Goal: Task Accomplishment & Management: Use online tool/utility

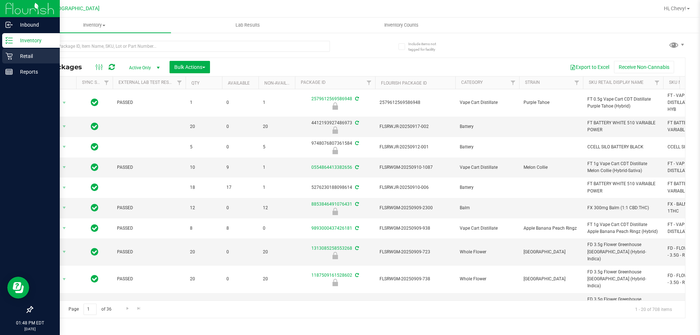
click at [9, 53] on icon at bounding box center [8, 55] width 7 height 7
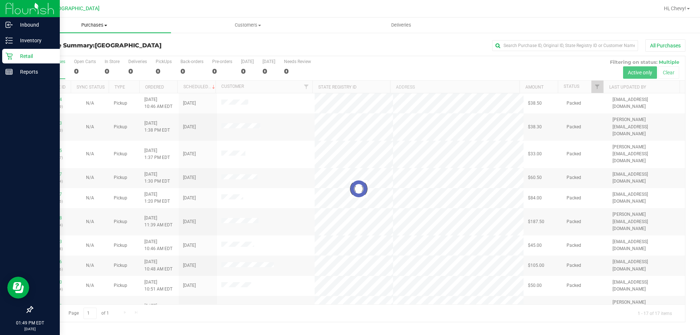
click at [97, 26] on span "Purchases" at bounding box center [93, 25] width 153 height 7
click at [94, 53] on li "Fulfillment" at bounding box center [93, 52] width 153 height 9
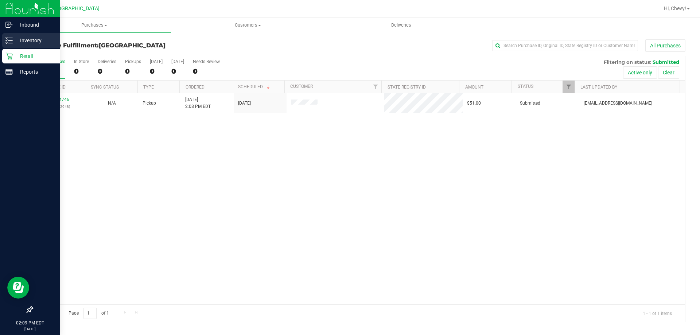
click at [5, 37] on icon at bounding box center [8, 40] width 7 height 7
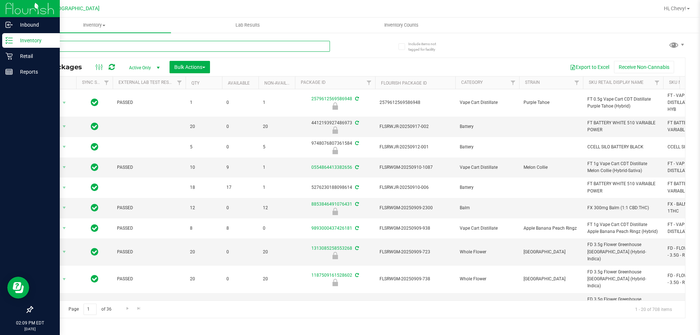
click at [119, 44] on input "text" at bounding box center [181, 46] width 298 height 11
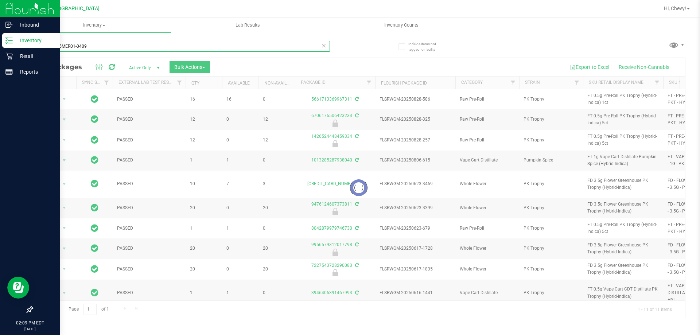
type input "pkAPR25MER01-0409"
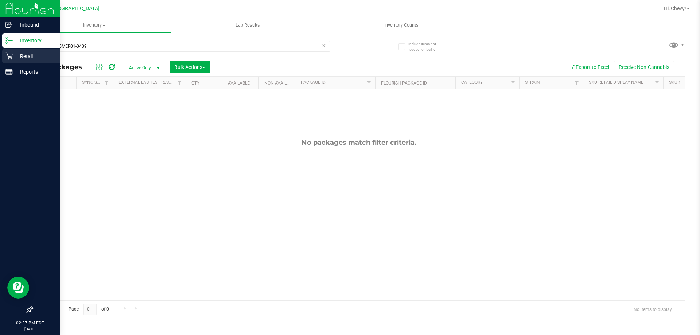
click at [15, 56] on p "Retail" at bounding box center [35, 56] width 44 height 9
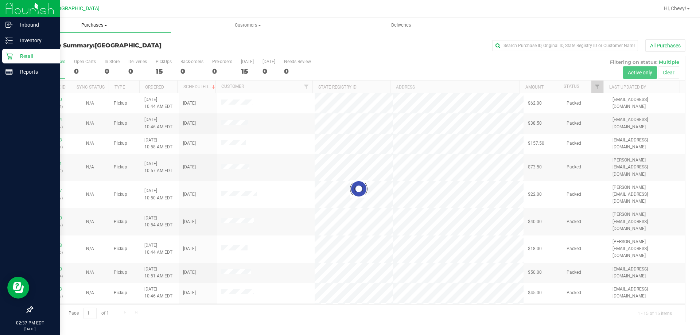
click at [83, 23] on span "Purchases" at bounding box center [93, 25] width 153 height 7
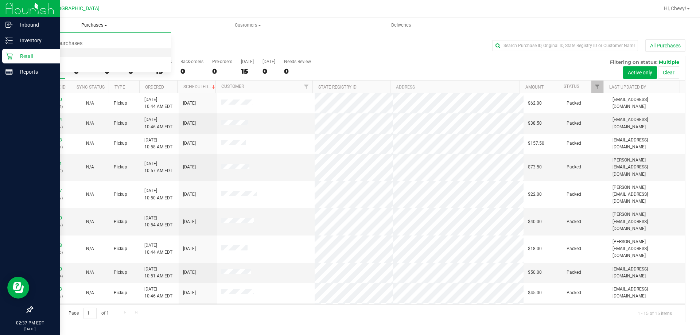
click at [87, 51] on li "Fulfillment" at bounding box center [93, 52] width 153 height 9
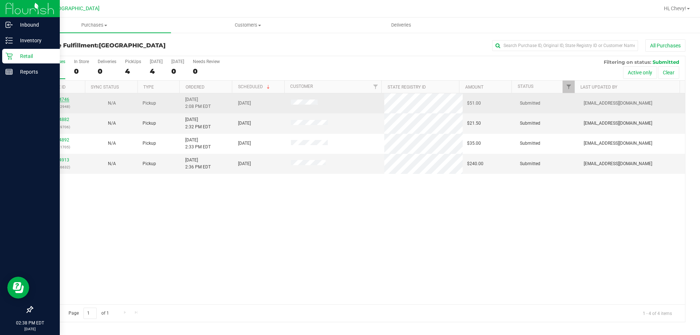
click at [56, 100] on link "11984746" at bounding box center [59, 99] width 20 height 5
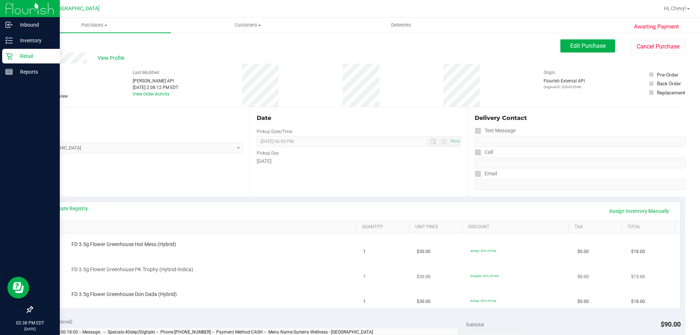
scroll to position [36, 0]
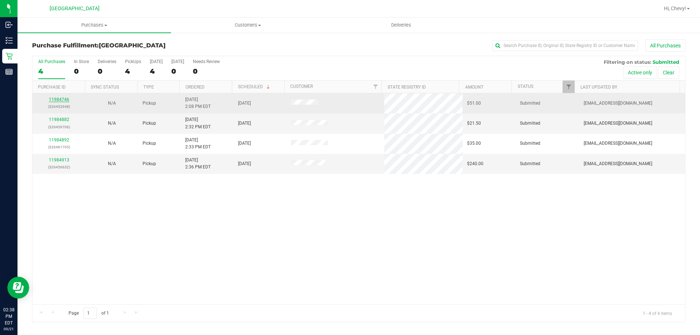
click at [57, 100] on link "11984746" at bounding box center [59, 99] width 20 height 5
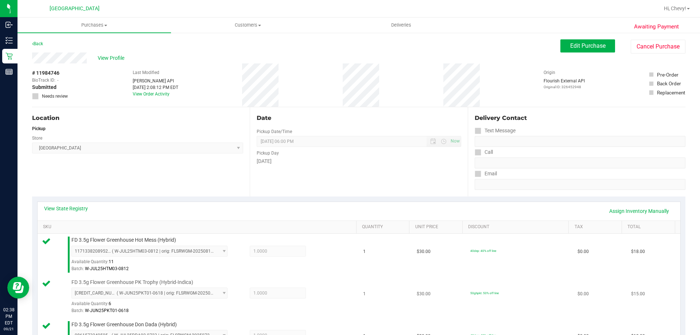
scroll to position [182, 0]
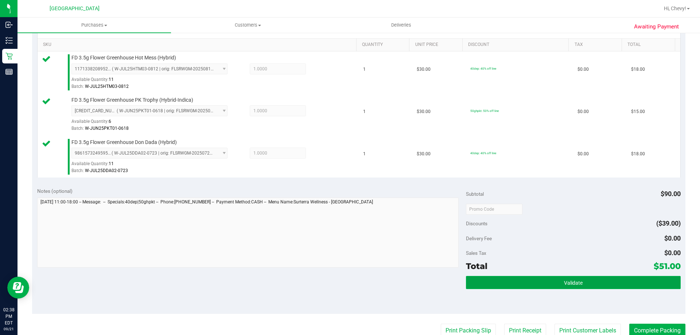
click at [558, 284] on button "Validate" at bounding box center [573, 282] width 214 height 13
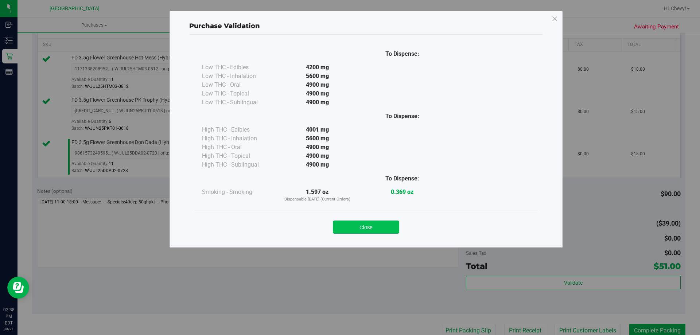
click at [374, 226] on button "Close" at bounding box center [366, 226] width 66 height 13
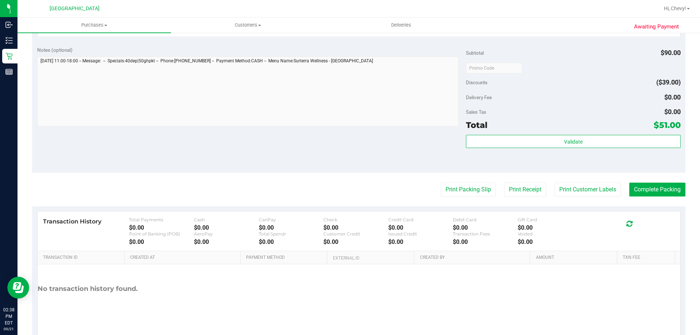
scroll to position [328, 0]
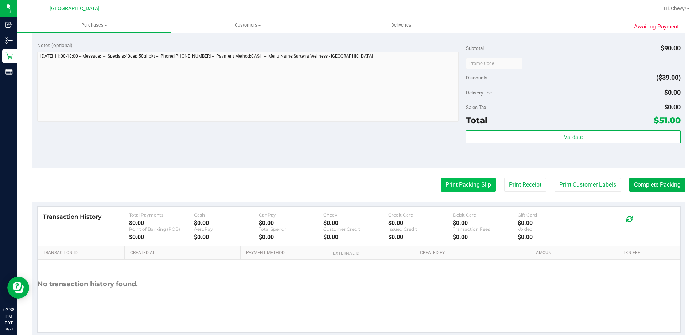
click at [441, 187] on button "Print Packing Slip" at bounding box center [467, 185] width 55 height 14
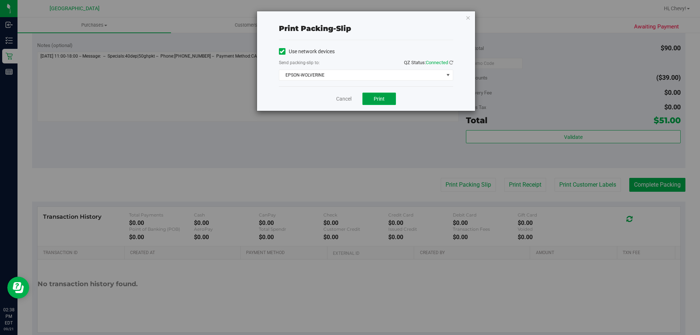
click at [371, 99] on button "Print" at bounding box center [379, 99] width 34 height 12
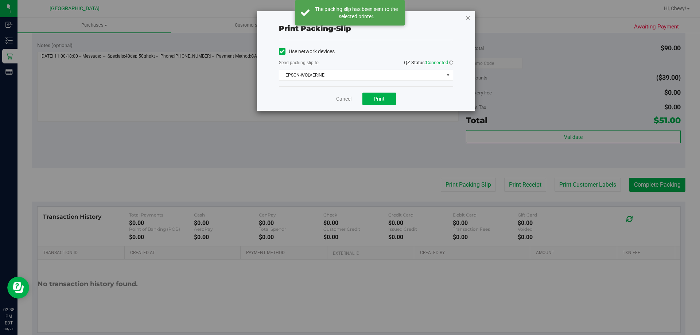
click at [468, 17] on icon "button" at bounding box center [467, 17] width 5 height 9
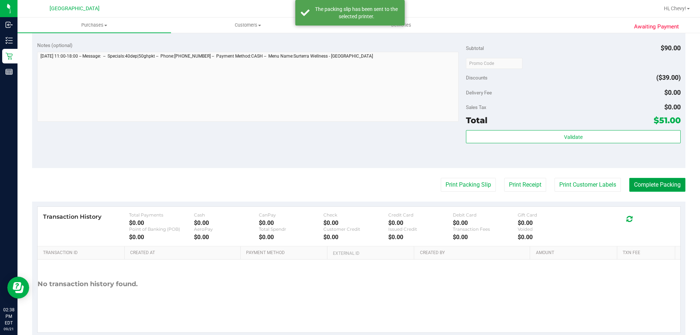
click at [638, 180] on button "Complete Packing" at bounding box center [657, 185] width 56 height 14
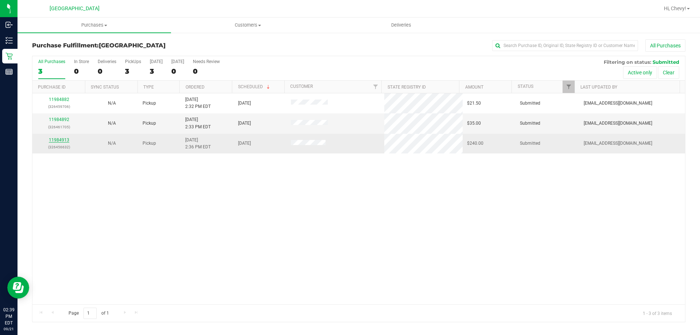
click at [66, 140] on link "11984913" at bounding box center [59, 139] width 20 height 5
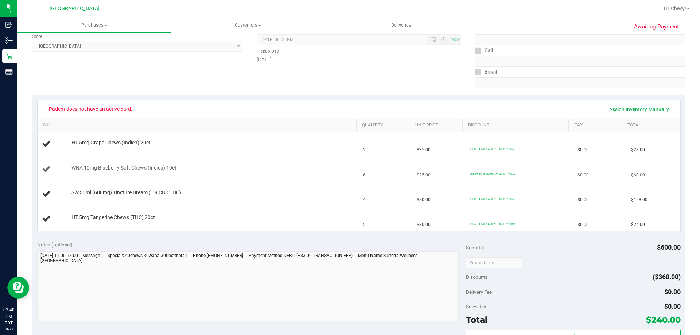
scroll to position [109, 0]
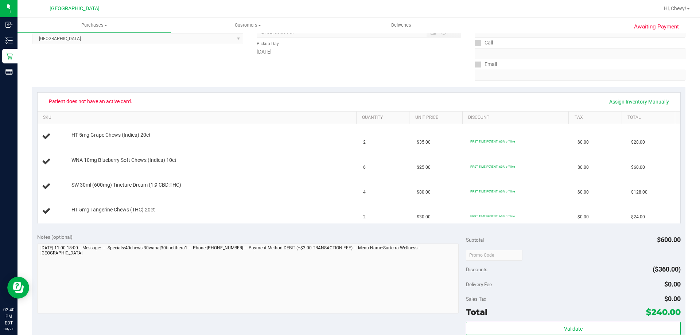
click at [96, 99] on span "Patient does not have an active card." at bounding box center [90, 101] width 93 height 12
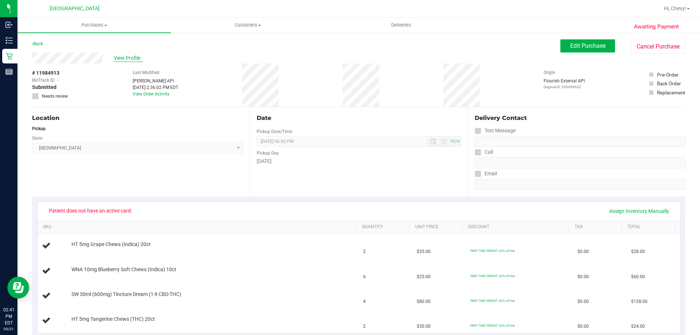
click at [130, 56] on span "View Profile" at bounding box center [128, 58] width 29 height 8
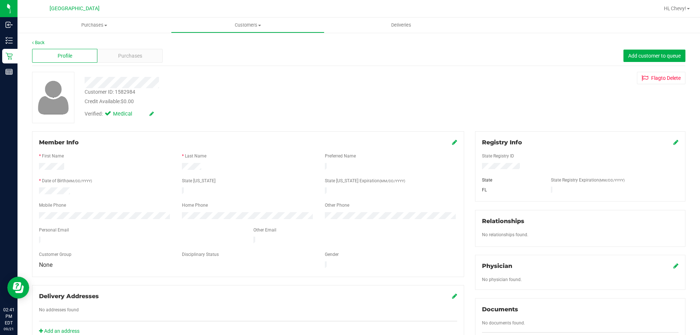
click at [673, 143] on icon at bounding box center [675, 142] width 5 height 6
click at [430, 175] on div "Member Info * First Name * Last Name Preferred Name * Date of Birth (MM/DD/YYYY…" at bounding box center [359, 319] width 664 height 376
click at [499, 121] on div "Customer ID: 1582984 Credit Available: $0.00 Verified: Medical Flag to [GEOGRAP…" at bounding box center [359, 97] width 664 height 51
click at [671, 143] on icon at bounding box center [674, 143] width 7 height 6
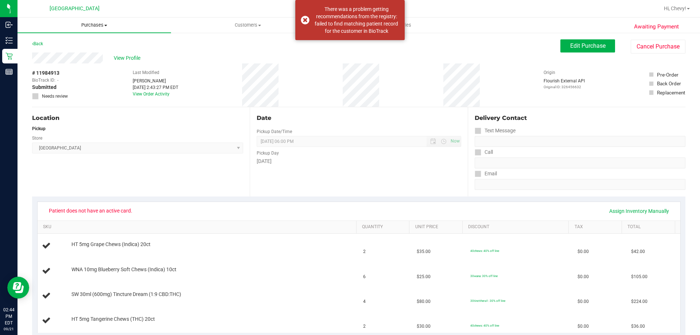
click at [93, 28] on span "Purchases" at bounding box center [93, 25] width 153 height 7
click at [81, 54] on li "Fulfillment" at bounding box center [93, 52] width 153 height 9
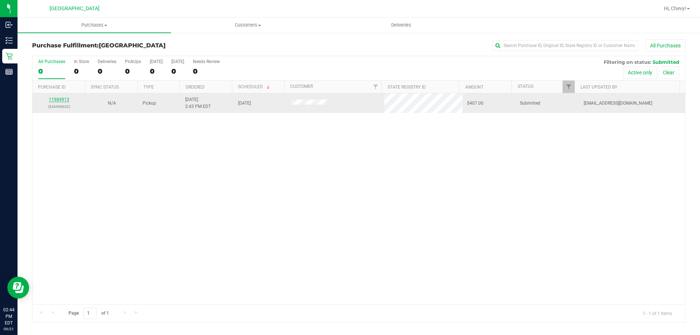
click at [57, 101] on link "11984913" at bounding box center [59, 99] width 20 height 5
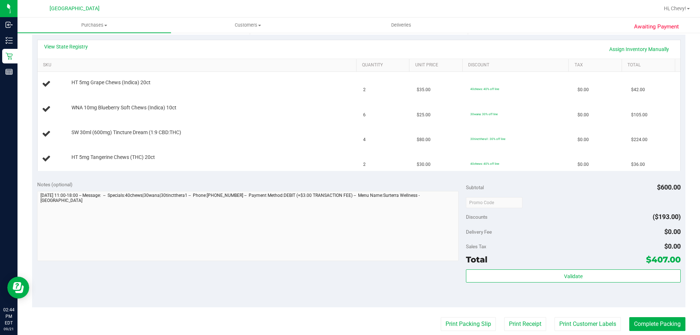
scroll to position [219, 0]
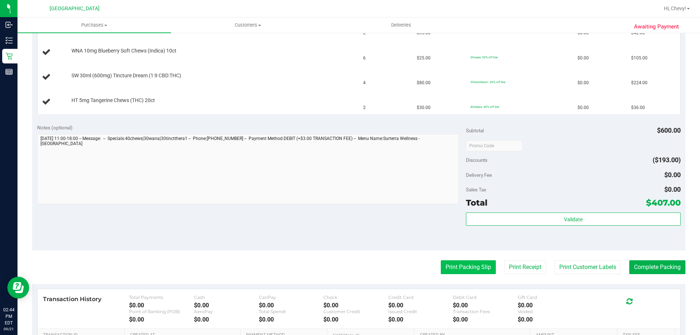
click at [475, 267] on button "Print Packing Slip" at bounding box center [467, 267] width 55 height 14
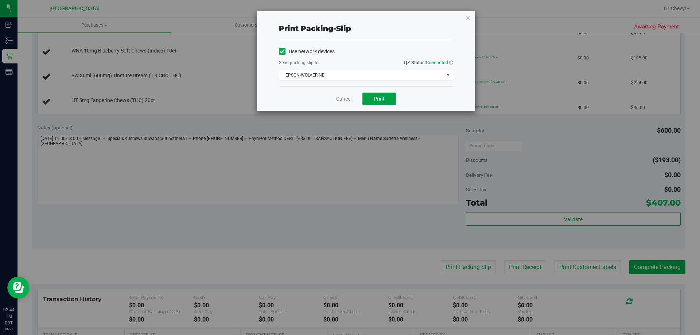
click at [371, 98] on button "Print" at bounding box center [379, 99] width 34 height 12
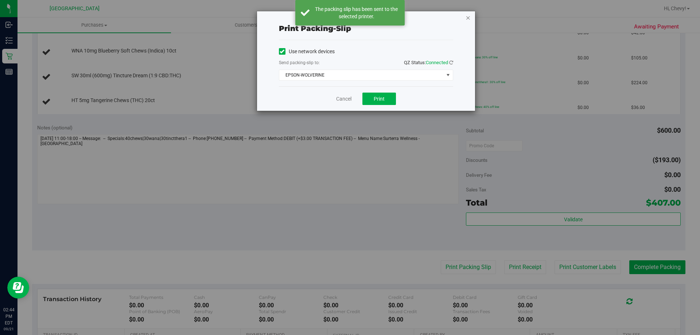
click at [468, 17] on icon "button" at bounding box center [467, 17] width 5 height 9
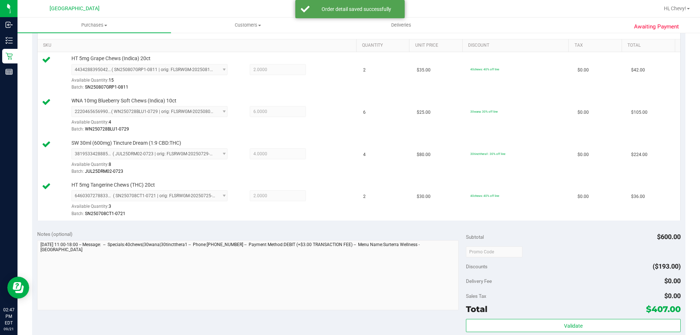
scroll to position [287, 0]
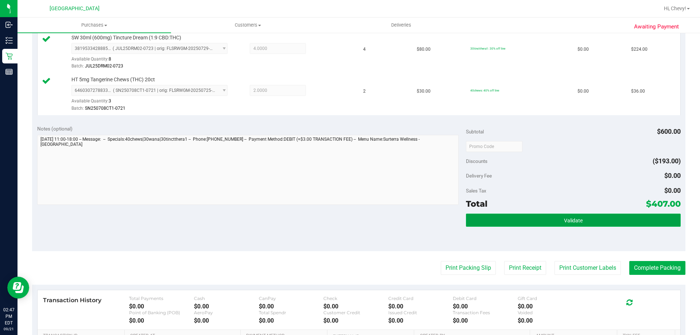
click at [601, 226] on button "Validate" at bounding box center [573, 220] width 214 height 13
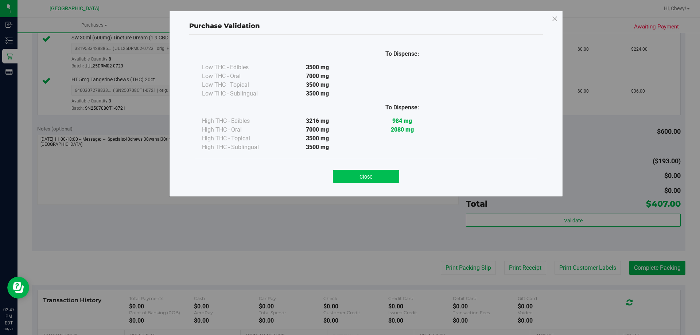
click at [365, 182] on button "Close" at bounding box center [366, 176] width 66 height 13
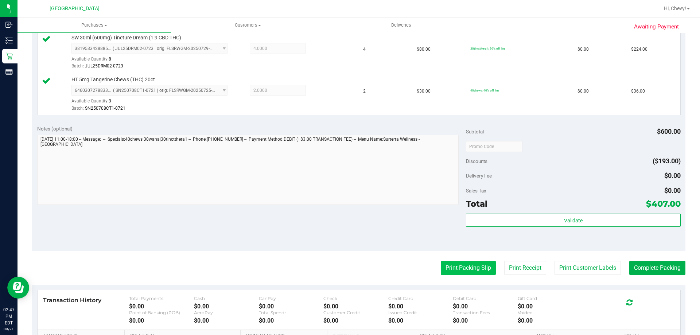
click at [470, 268] on button "Print Packing Slip" at bounding box center [467, 268] width 55 height 14
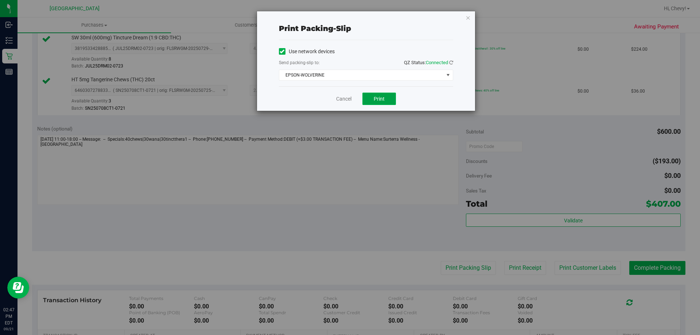
click at [374, 94] on button "Print" at bounding box center [379, 99] width 34 height 12
click at [468, 17] on icon "button" at bounding box center [467, 17] width 5 height 9
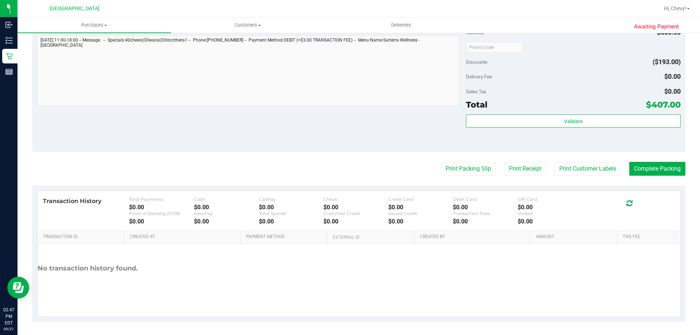
scroll to position [387, 0]
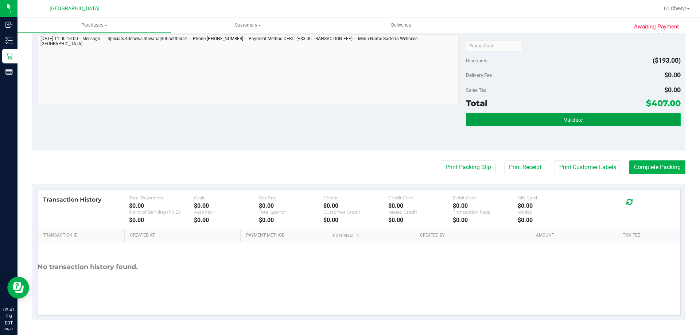
click at [591, 114] on button "Validate" at bounding box center [573, 119] width 214 height 13
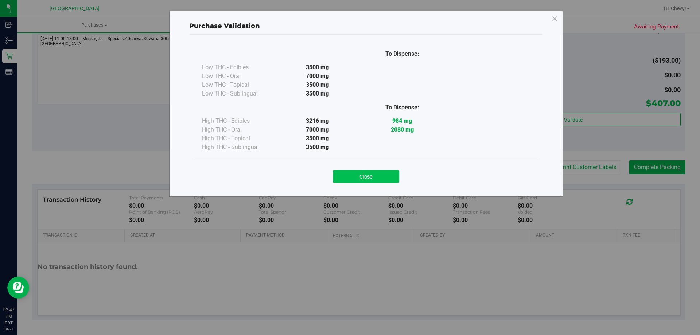
click at [378, 175] on button "Close" at bounding box center [366, 176] width 66 height 13
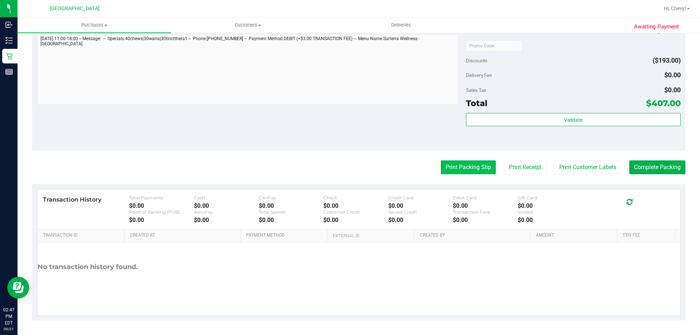
click at [467, 168] on button "Print Packing Slip" at bounding box center [467, 167] width 55 height 14
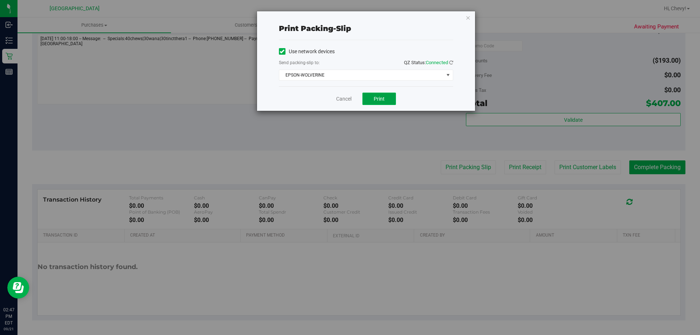
click at [374, 100] on span "Print" at bounding box center [378, 99] width 11 height 6
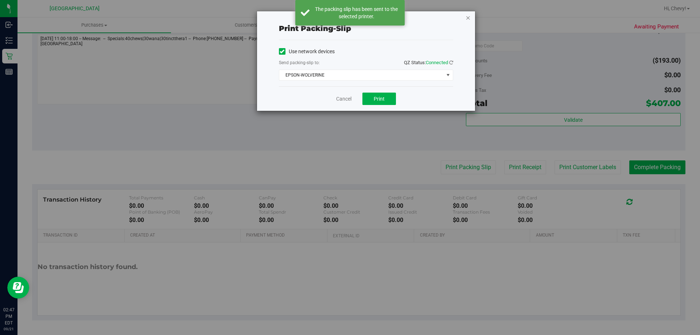
click at [466, 19] on icon "button" at bounding box center [467, 17] width 5 height 9
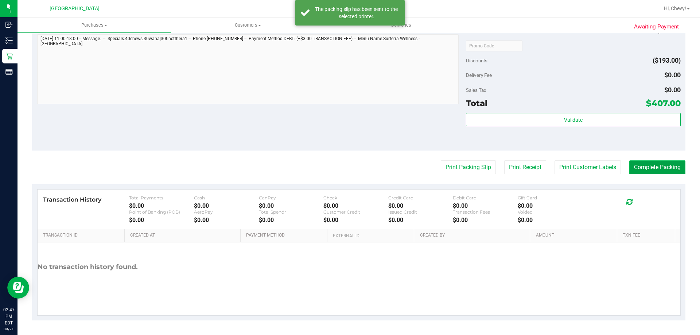
click at [636, 164] on button "Complete Packing" at bounding box center [657, 167] width 56 height 14
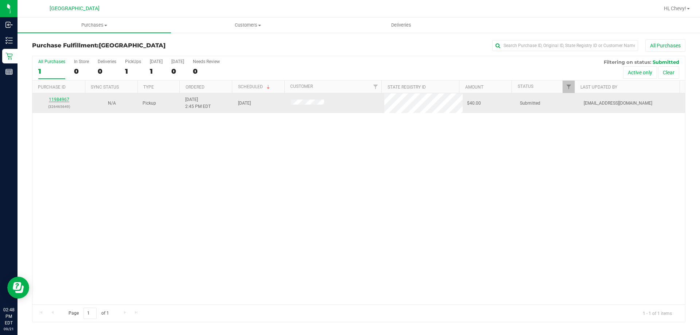
click at [59, 102] on link "11984967" at bounding box center [59, 99] width 20 height 5
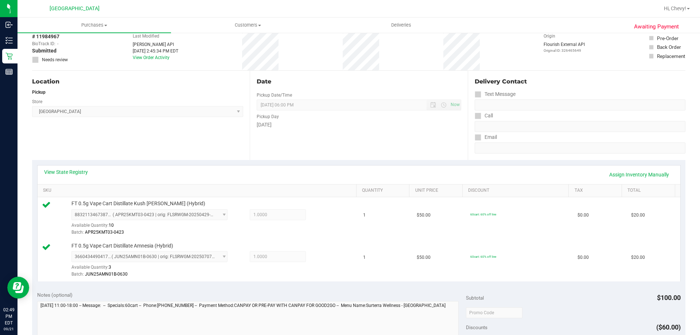
scroll to position [182, 0]
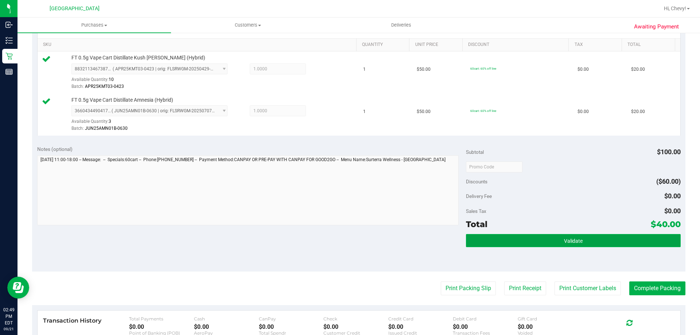
click at [631, 242] on button "Validate" at bounding box center [573, 240] width 214 height 13
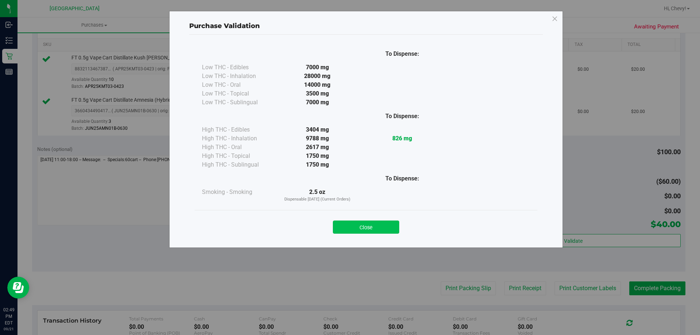
click at [371, 229] on button "Close" at bounding box center [366, 226] width 66 height 13
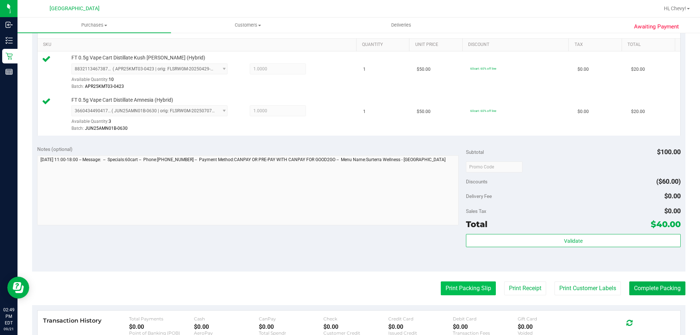
click at [463, 288] on button "Print Packing Slip" at bounding box center [467, 288] width 55 height 14
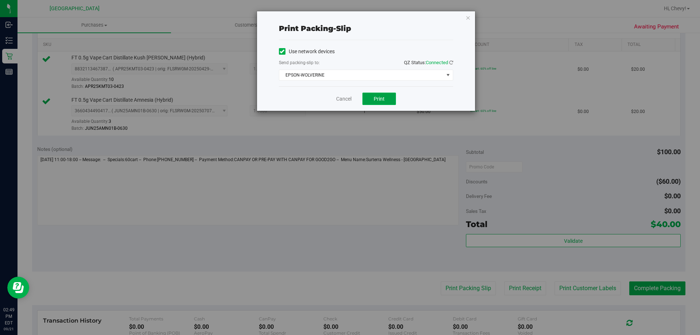
click at [376, 102] on button "Print" at bounding box center [379, 99] width 34 height 12
click at [467, 20] on icon "button" at bounding box center [467, 17] width 5 height 9
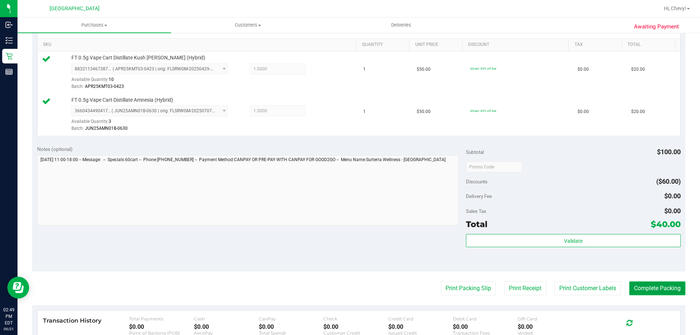
click at [656, 289] on button "Complete Packing" at bounding box center [657, 288] width 56 height 14
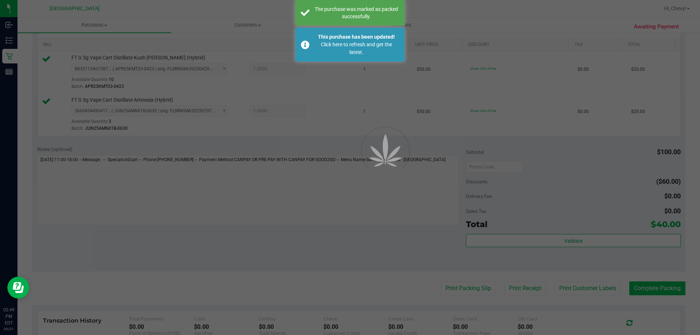
click at [662, 291] on div at bounding box center [350, 167] width 700 height 335
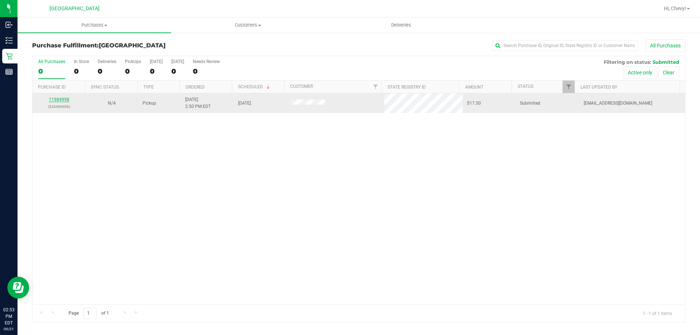
click at [57, 97] on link "11984998" at bounding box center [59, 99] width 20 height 5
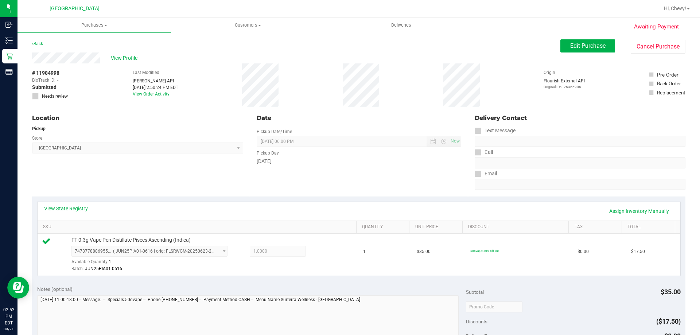
scroll to position [146, 0]
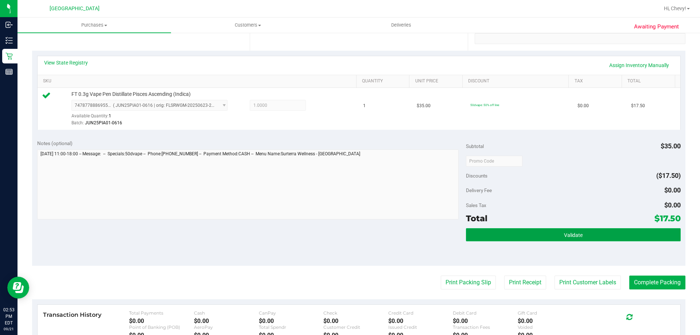
click at [542, 239] on button "Validate" at bounding box center [573, 234] width 214 height 13
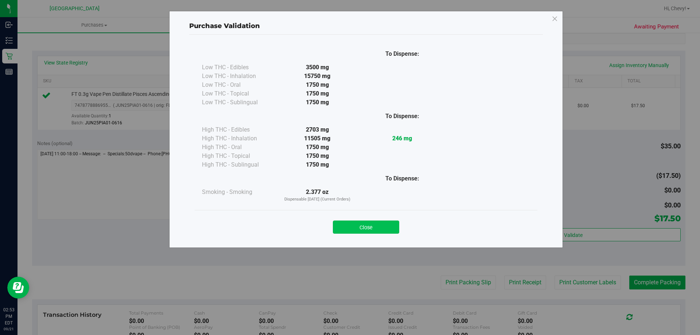
click at [381, 231] on button "Close" at bounding box center [366, 226] width 66 height 13
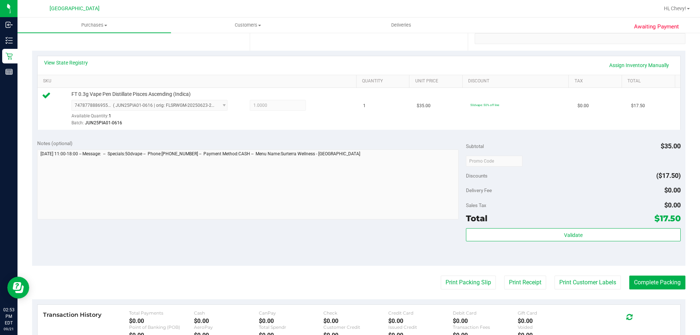
click at [460, 290] on purchase-details "Back Edit Purchase Cancel Purchase View Profile # 11984998 BioTrack ID: - Submi…" at bounding box center [358, 165] width 653 height 542
click at [455, 286] on button "Print Packing Slip" at bounding box center [467, 282] width 55 height 14
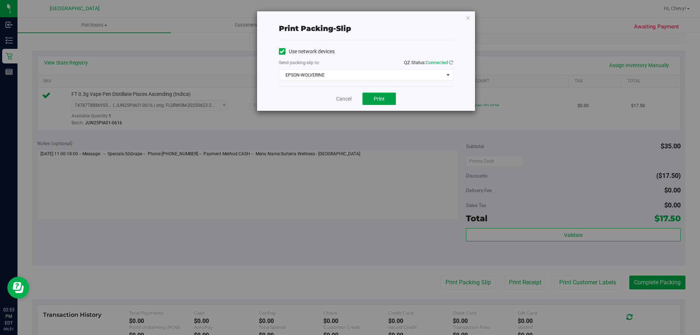
click at [379, 100] on span "Print" at bounding box center [378, 99] width 11 height 6
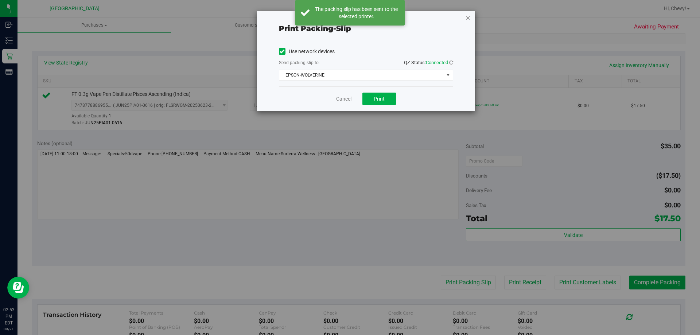
click at [467, 20] on icon "button" at bounding box center [467, 17] width 5 height 9
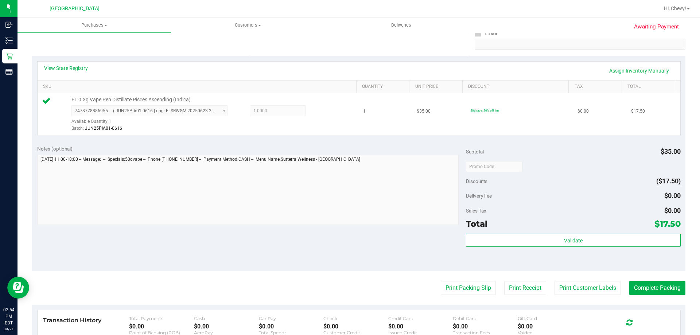
scroll to position [255, 0]
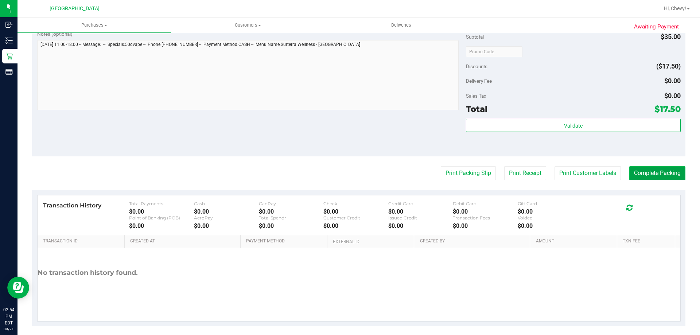
click at [652, 175] on button "Complete Packing" at bounding box center [657, 173] width 56 height 14
